Goal: Task Accomplishment & Management: Complete application form

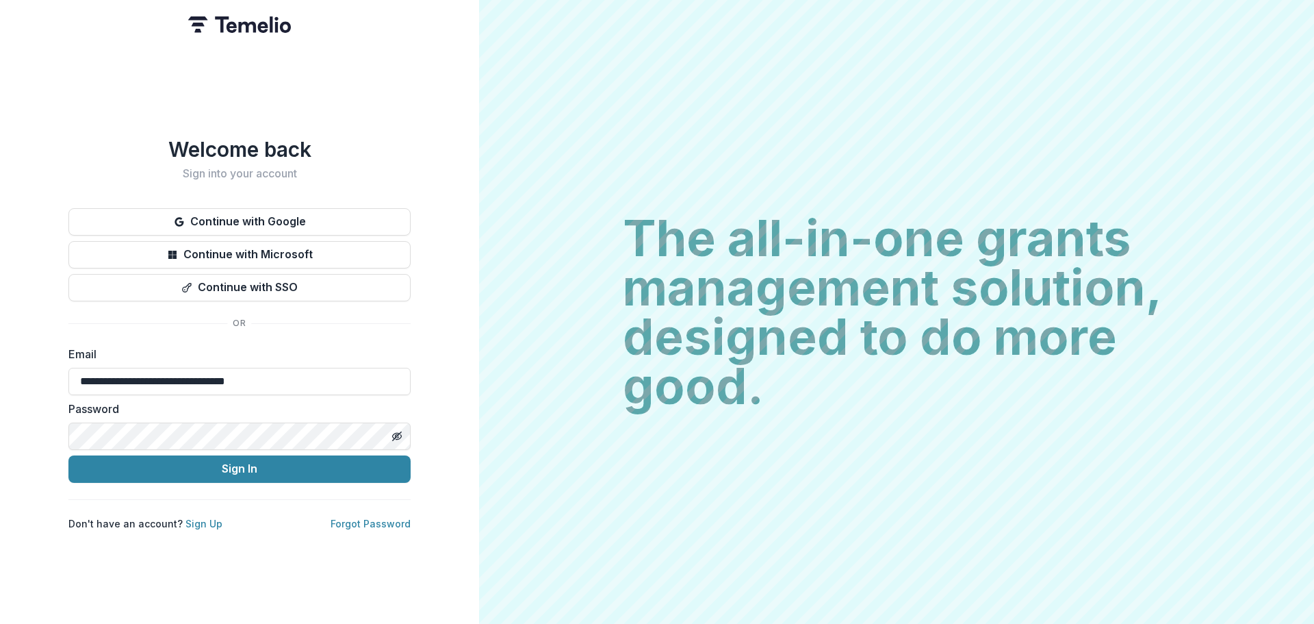
click at [235, 467] on button "Sign In" at bounding box center [239, 468] width 342 height 27
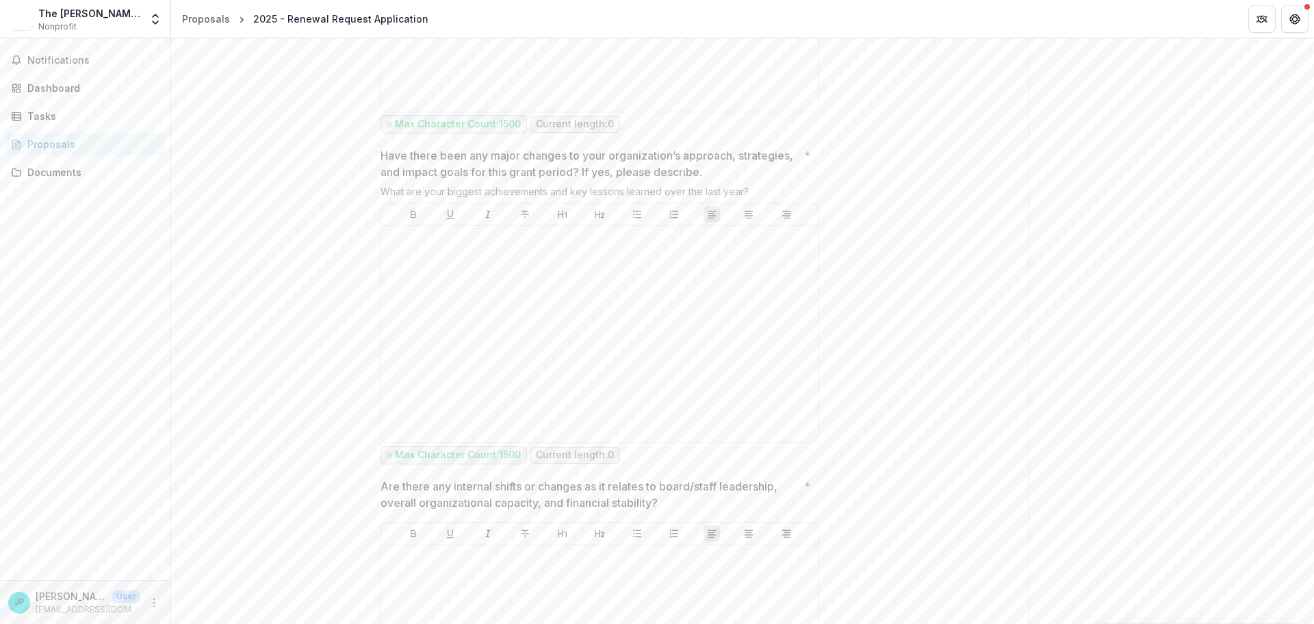
scroll to position [4157, 0]
click at [472, 181] on p "Have there been any major changes to your organization’s approach, strategies, …" at bounding box center [590, 165] width 418 height 33
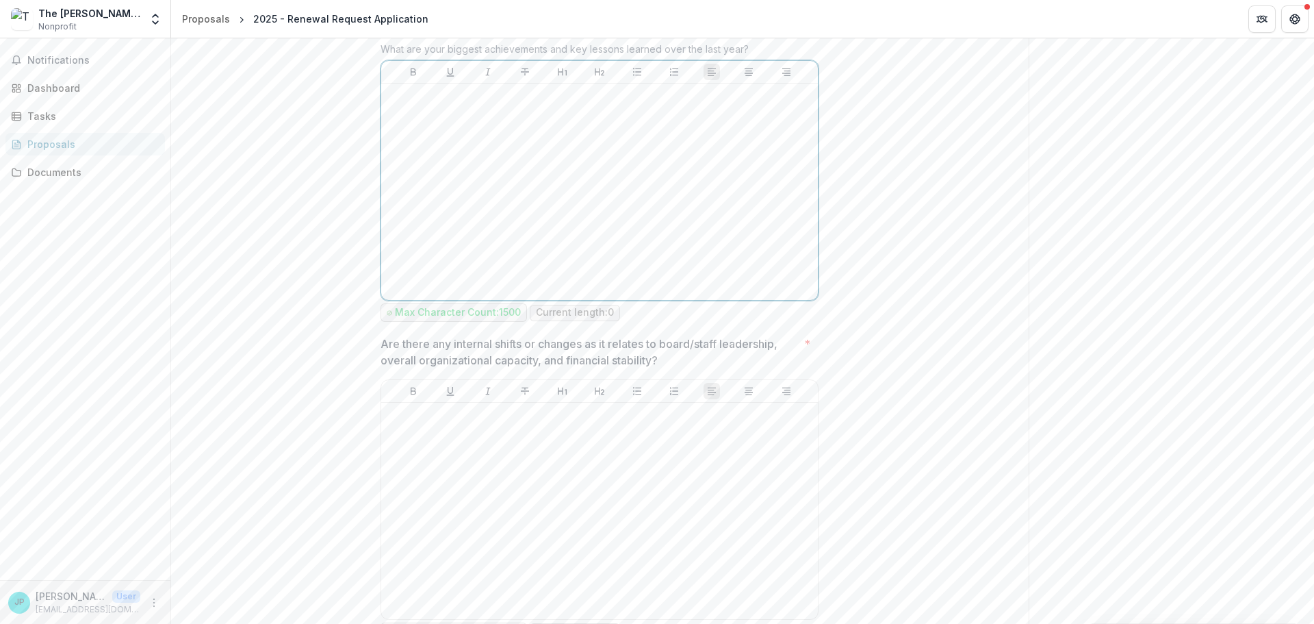
scroll to position [4302, 0]
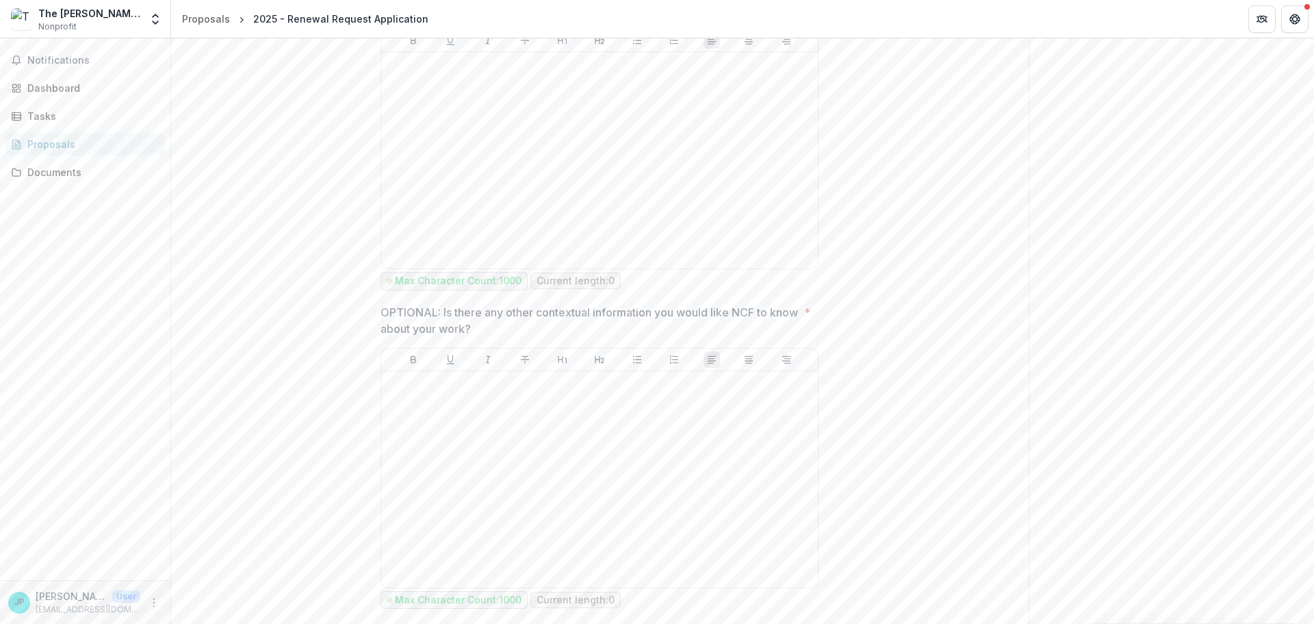
scroll to position [6597, 0]
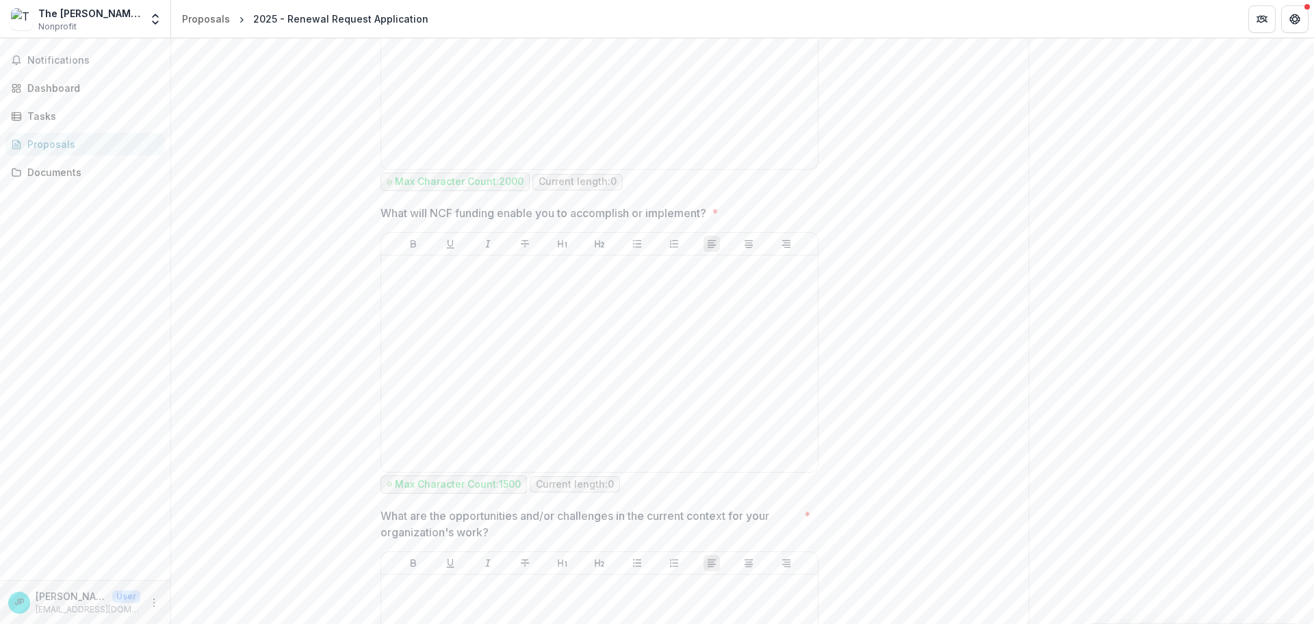
scroll to position [2637, 0]
